Goal: Task Accomplishment & Management: Manage account settings

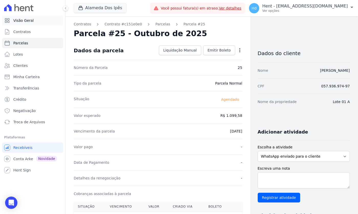
click at [46, 18] on link "Visão Geral" at bounding box center [32, 20] width 61 height 10
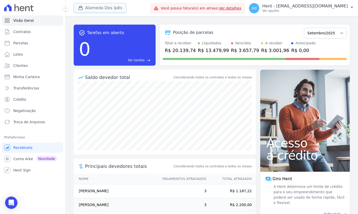
click at [107, 10] on button "Alameda Dos Ipês" at bounding box center [100, 8] width 53 height 10
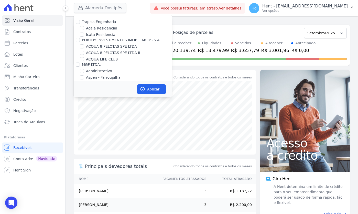
scroll to position [1218, 0]
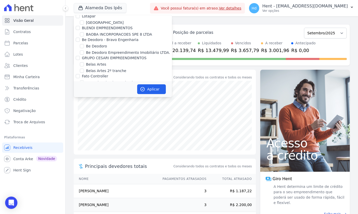
click at [102, 62] on label "Belas Artes" at bounding box center [96, 64] width 20 height 5
click at [84, 62] on input "Belas Artes" at bounding box center [82, 64] width 4 height 4
checkbox input "true"
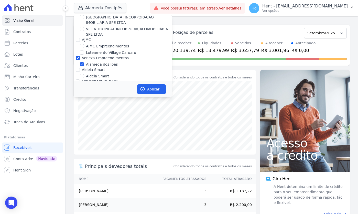
click at [109, 62] on label "Alameda dos Ipês" at bounding box center [102, 64] width 32 height 5
click at [84, 62] on input "Alameda dos Ipês" at bounding box center [82, 64] width 4 height 4
checkbox input "false"
click at [155, 90] on button "Aplicar" at bounding box center [151, 89] width 29 height 10
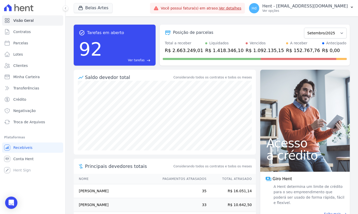
click at [39, 153] on ul "Você não possui Hent Sign ativado. Para saber mais, fale com a equipe Hent. Rec…" at bounding box center [32, 158] width 61 height 33
click at [39, 157] on link "Conta Hent" at bounding box center [32, 159] width 61 height 10
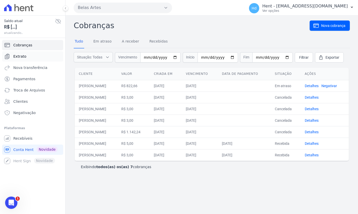
click at [29, 60] on link "Extrato" at bounding box center [32, 56] width 61 height 10
click at [20, 59] on link "Extrato" at bounding box center [32, 56] width 61 height 10
